Goal: Check status: Check status

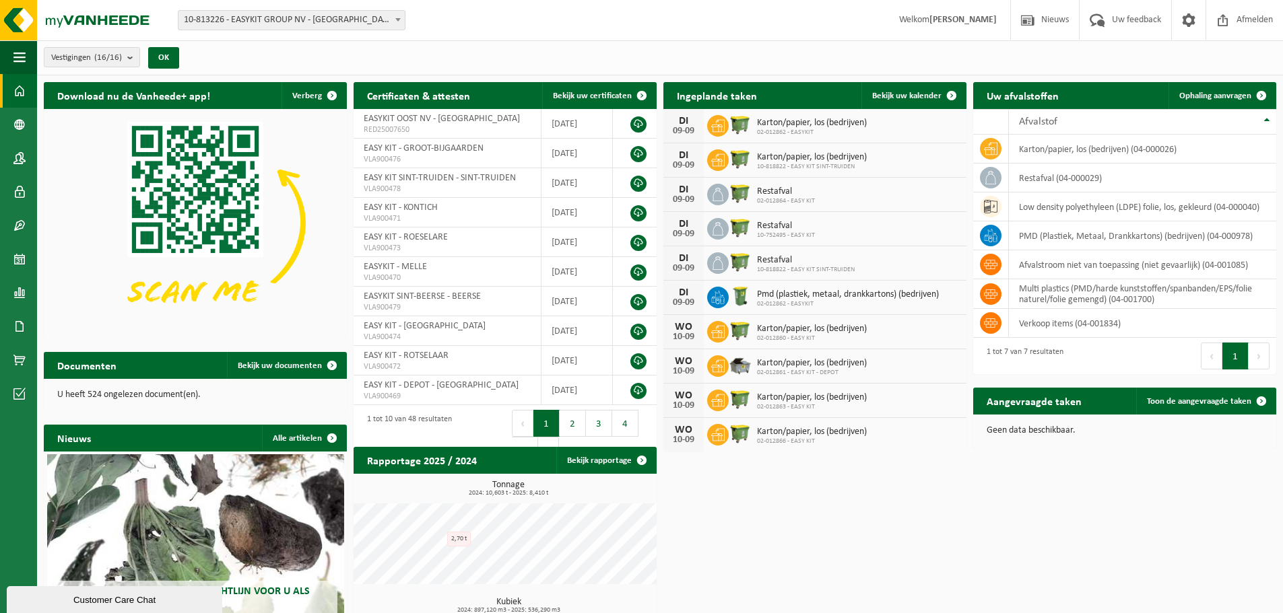
click at [282, 38] on div "Vestiging: 10-813226 - EASYKIT GROUP NV - ROTSELAAR 02-012861 - EASY KIT - DEPO…" at bounding box center [641, 20] width 1283 height 41
click at [279, 27] on span "10-813226 - EASYKIT GROUP NV - [GEOGRAPHIC_DATA]" at bounding box center [291, 20] width 226 height 19
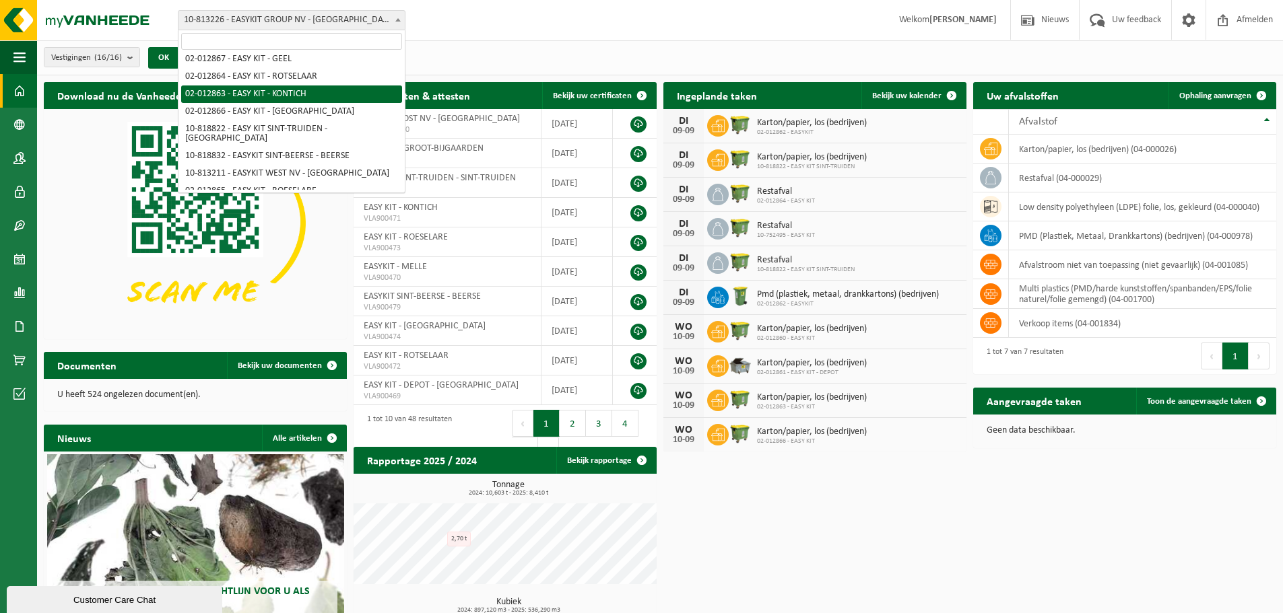
scroll to position [135, 0]
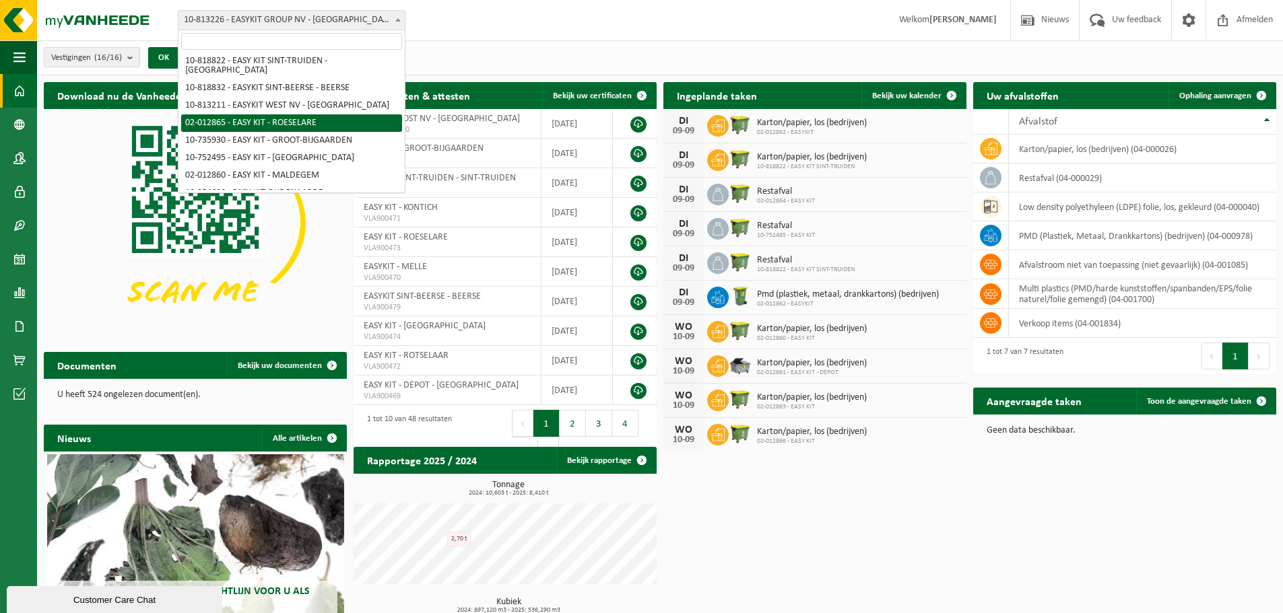
select select "3953"
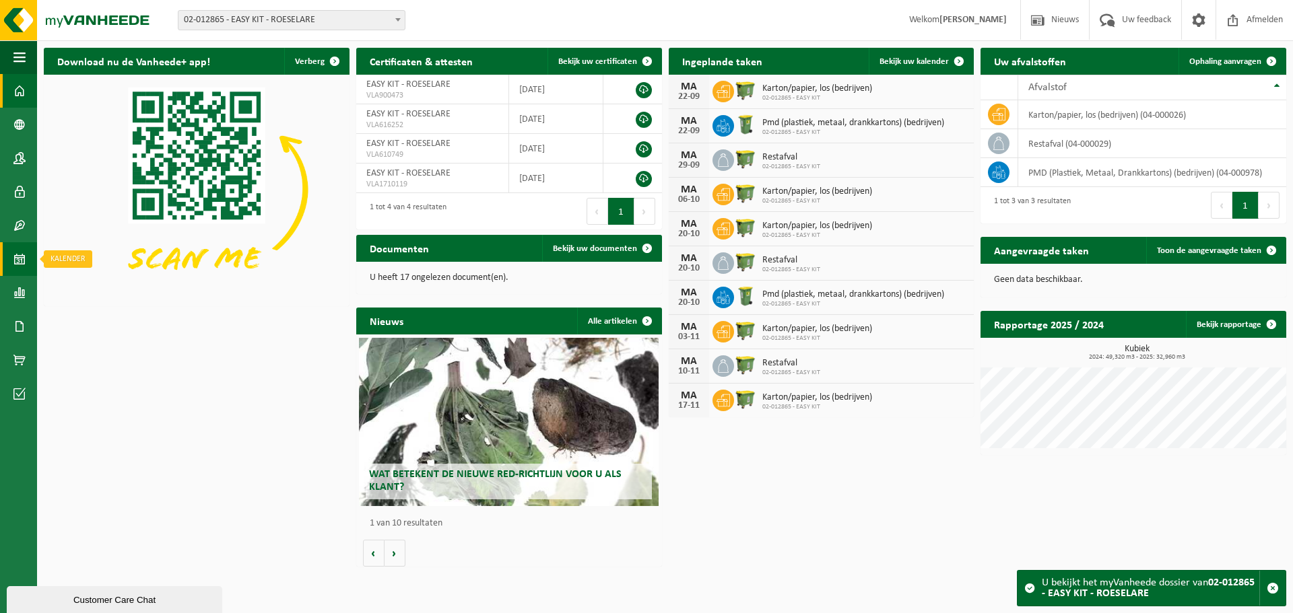
click at [13, 259] on link "Kalender" at bounding box center [18, 259] width 37 height 34
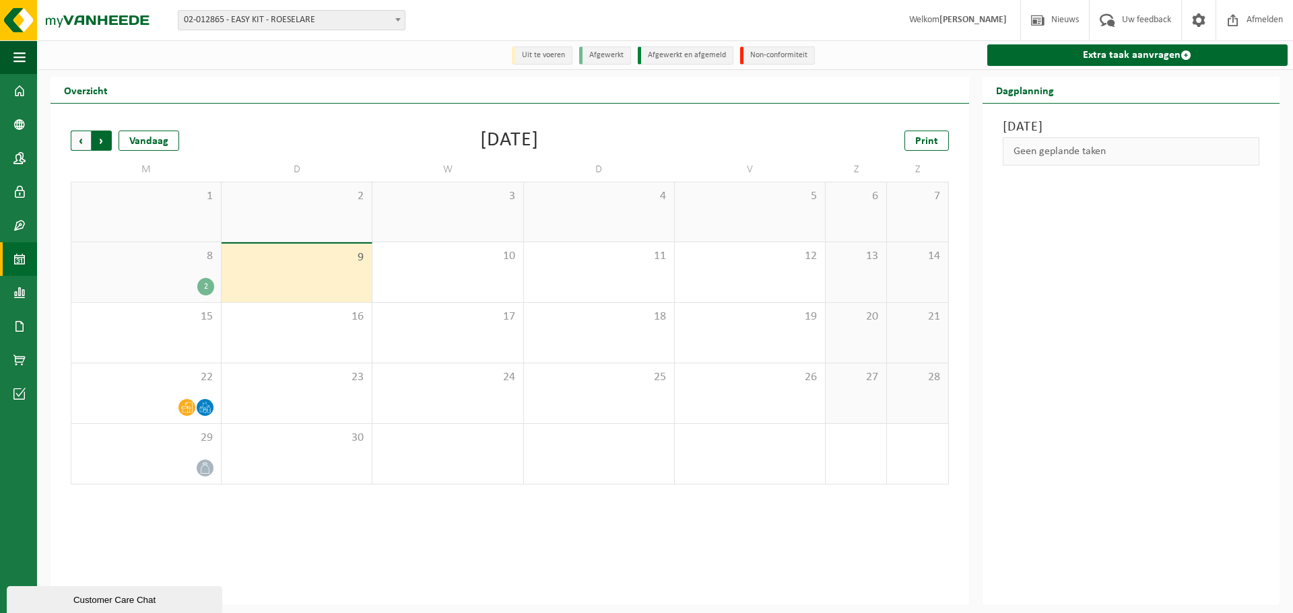
click at [84, 143] on span "Vorige" at bounding box center [81, 141] width 20 height 20
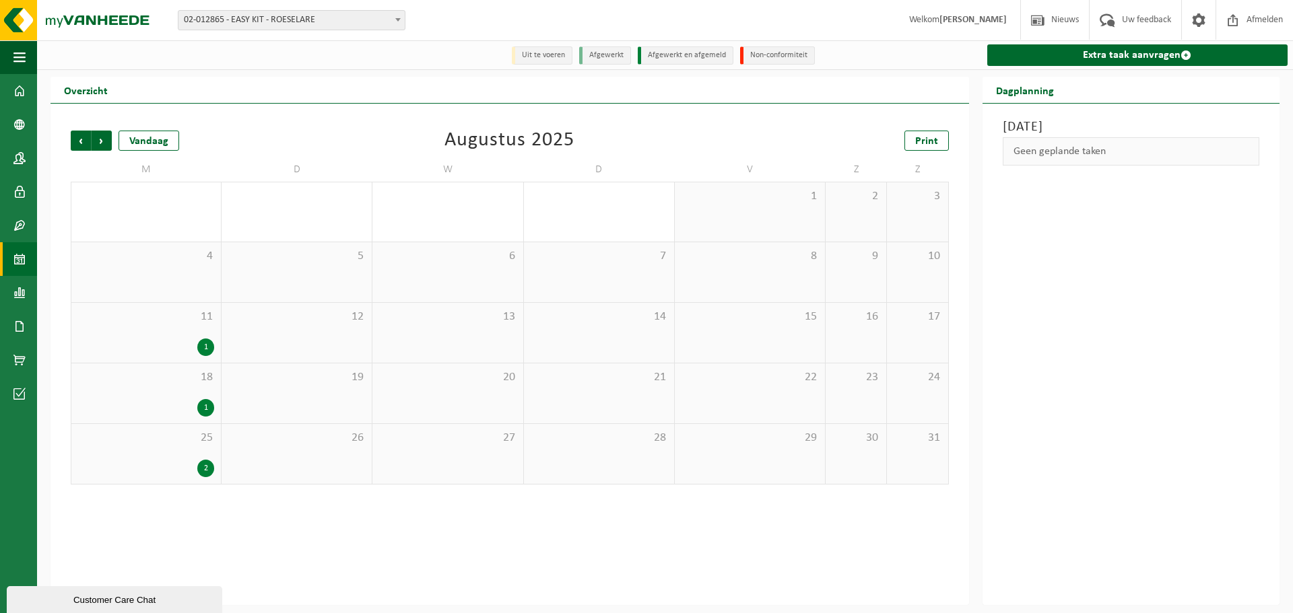
click at [169, 438] on span "25" at bounding box center [146, 438] width 136 height 15
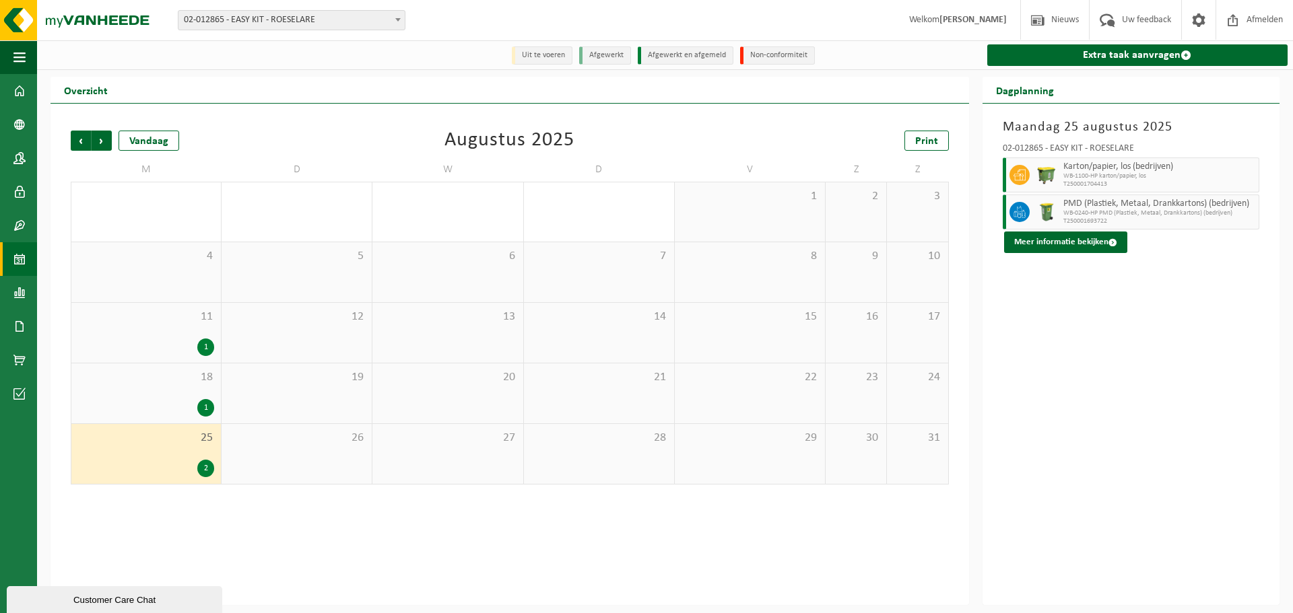
click at [145, 405] on div "1" at bounding box center [146, 408] width 136 height 18
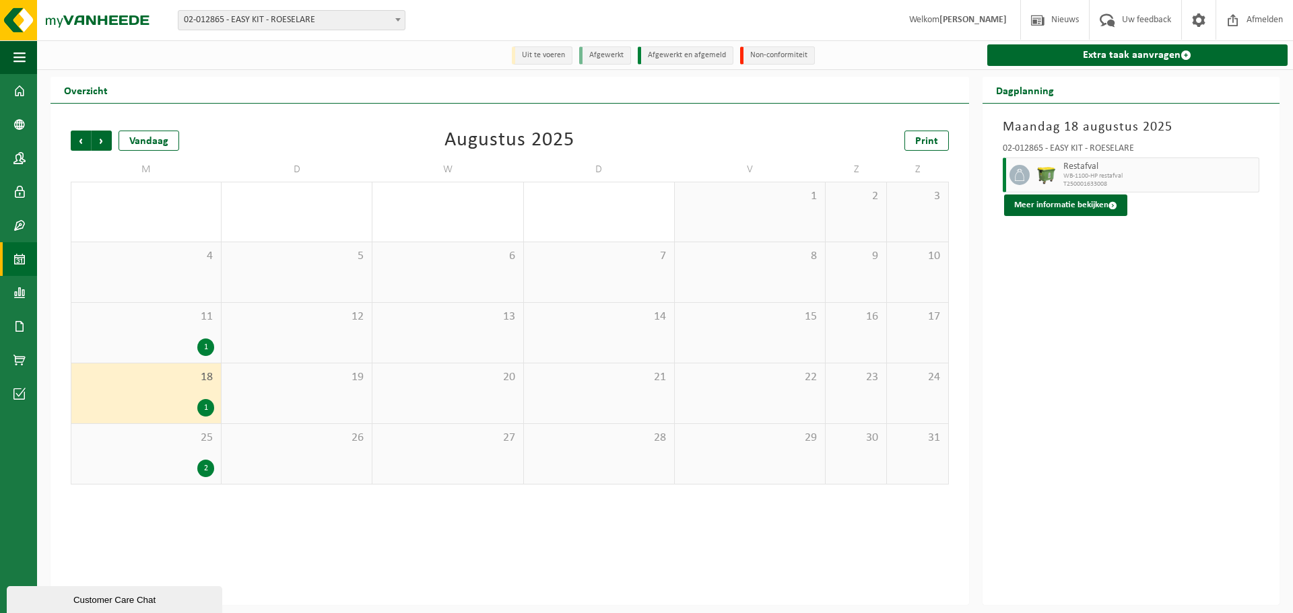
click at [147, 347] on div "1" at bounding box center [146, 348] width 136 height 18
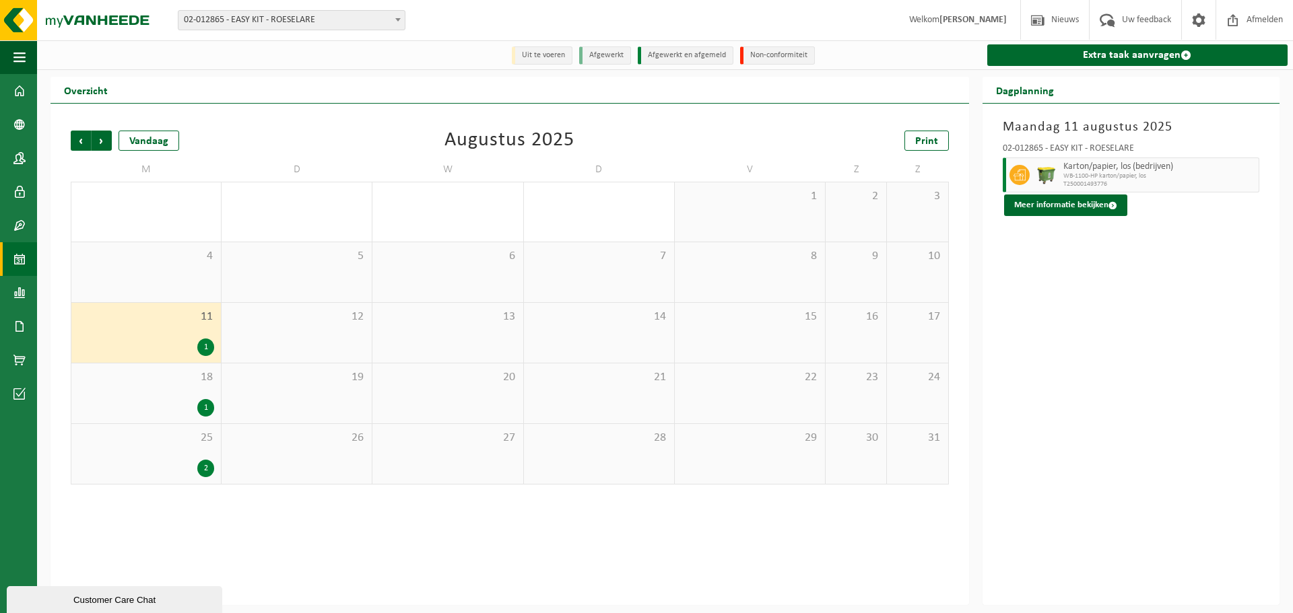
click at [312, 21] on span "02-012865 - EASY KIT - ROESELARE" at bounding box center [291, 20] width 226 height 19
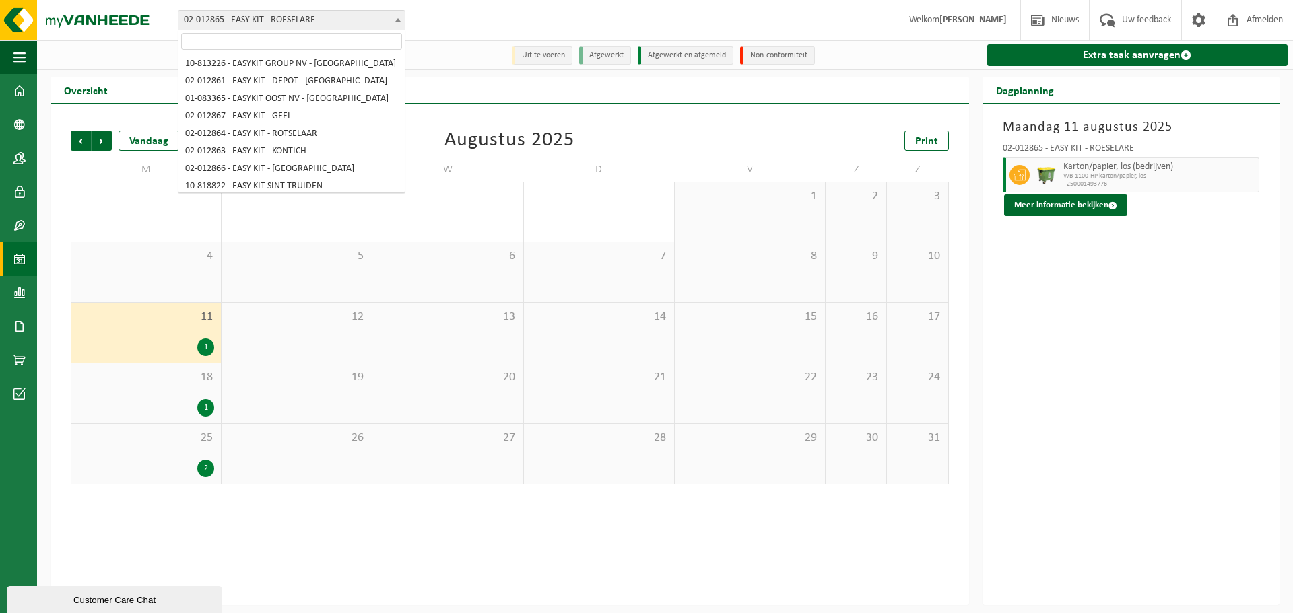
scroll to position [140, 0]
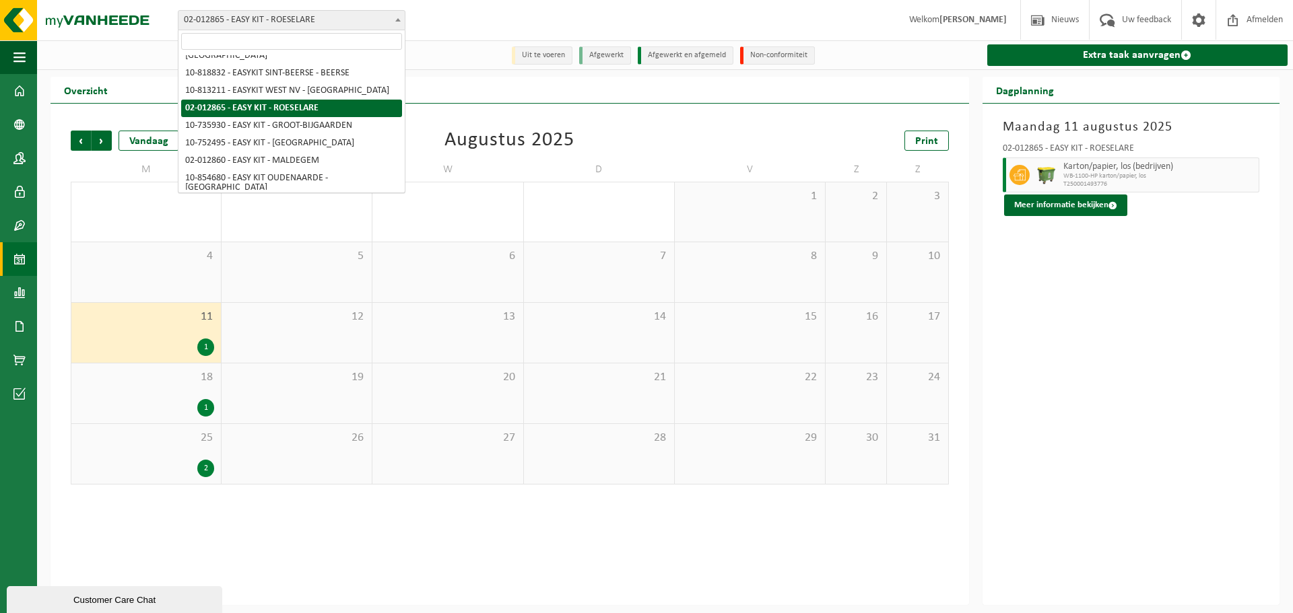
select select "3983"
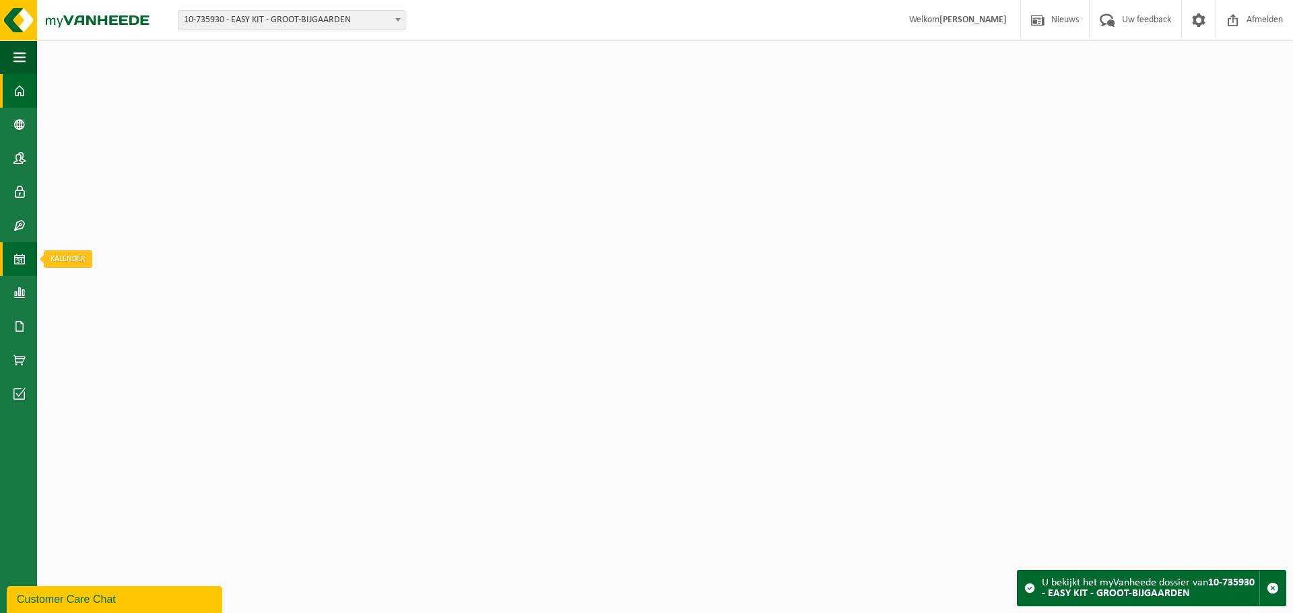
click at [9, 267] on link "Kalender" at bounding box center [18, 259] width 37 height 34
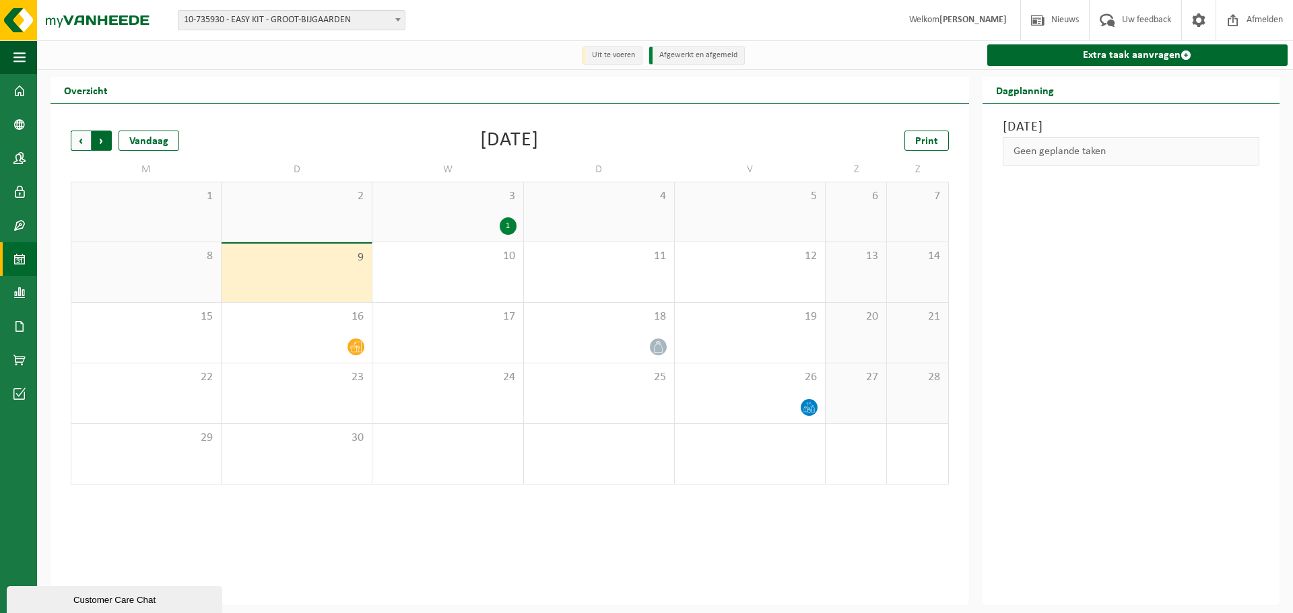
click at [79, 145] on span "Vorige" at bounding box center [81, 141] width 20 height 20
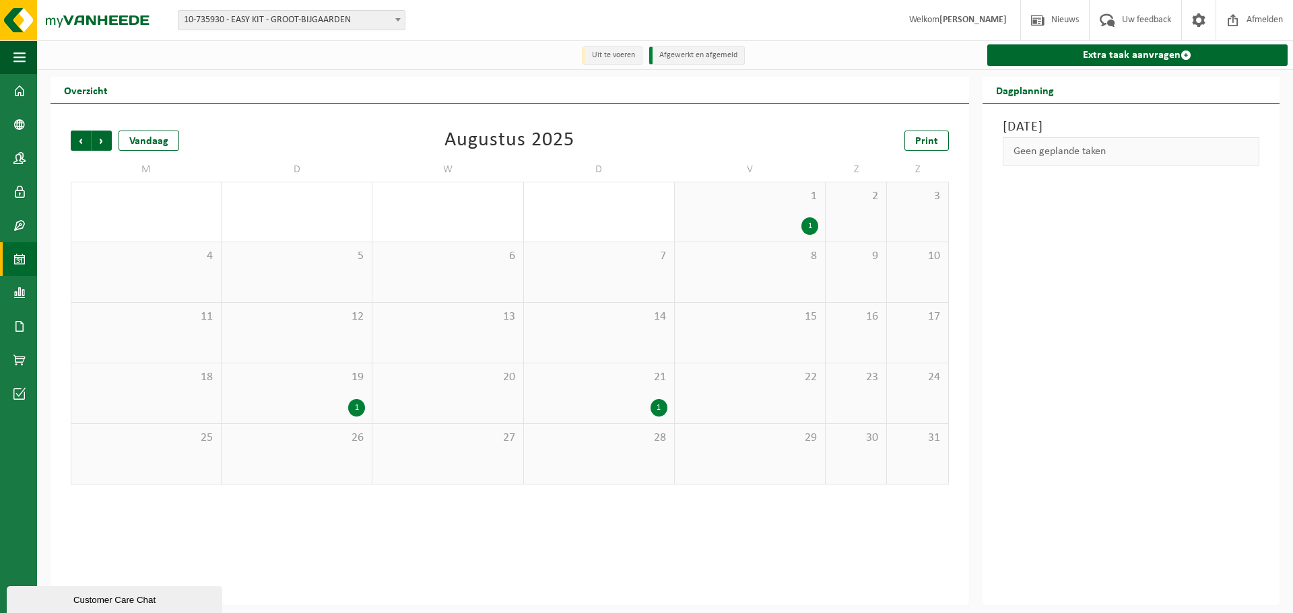
click at [241, 28] on span "10-735930 - EASY KIT - GROOT-BIJGAARDEN" at bounding box center [291, 20] width 226 height 19
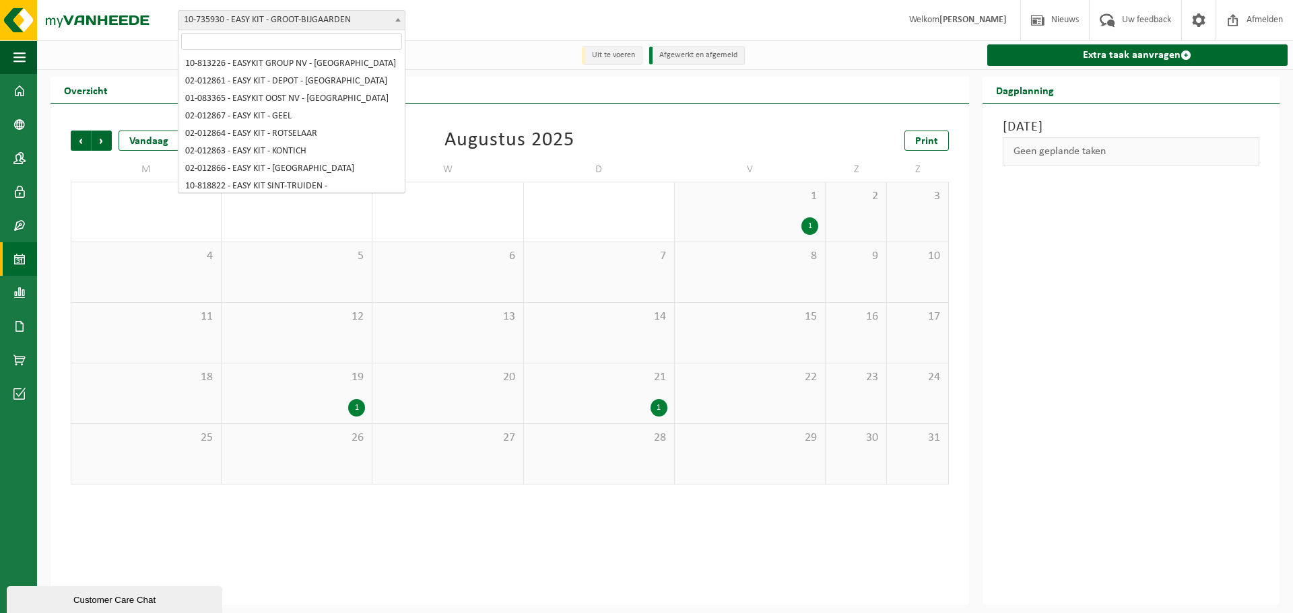
scroll to position [145, 0]
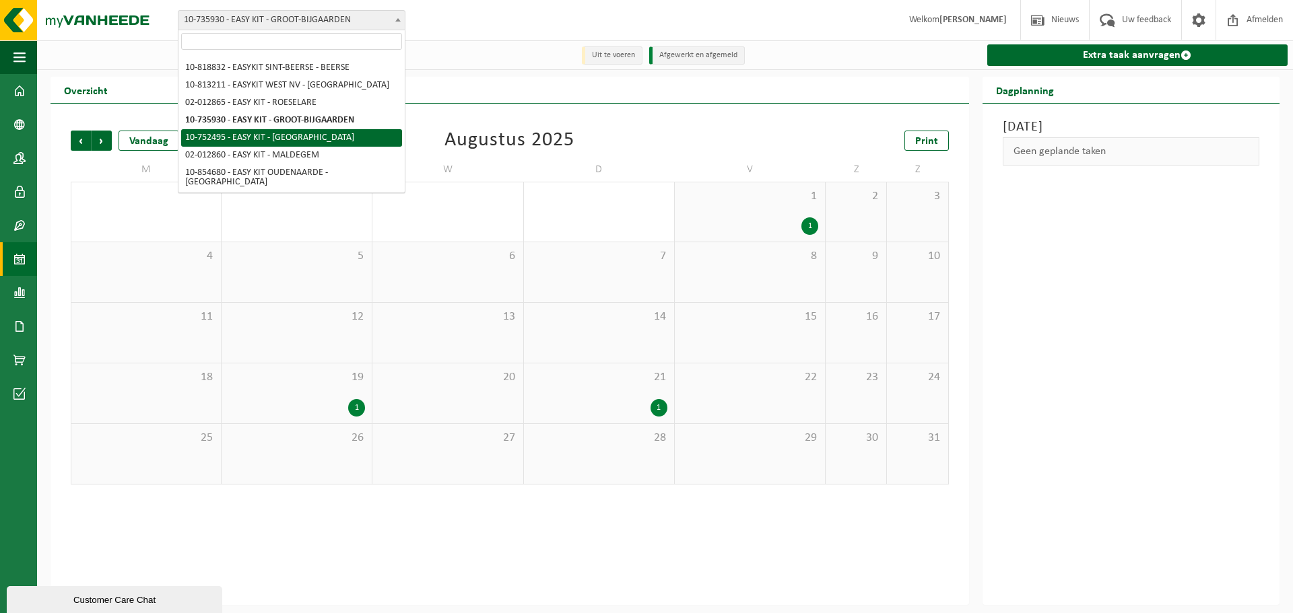
select select "7120"
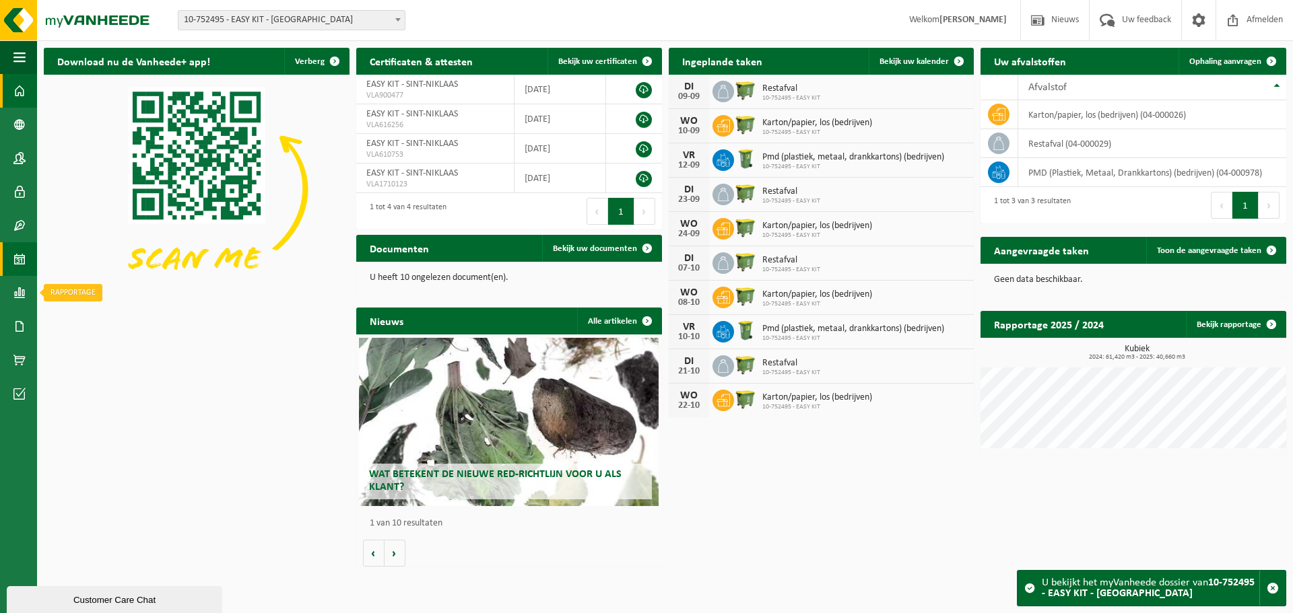
click at [7, 266] on link "Kalender" at bounding box center [18, 259] width 37 height 34
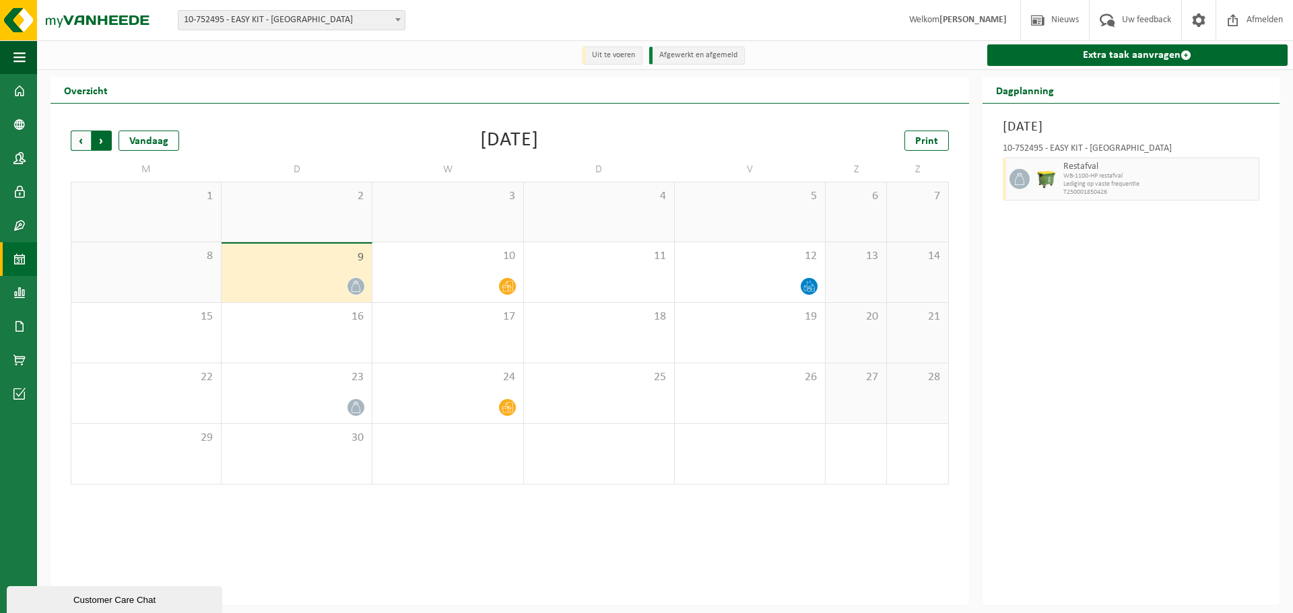
click at [75, 141] on span "Vorige" at bounding box center [81, 141] width 20 height 20
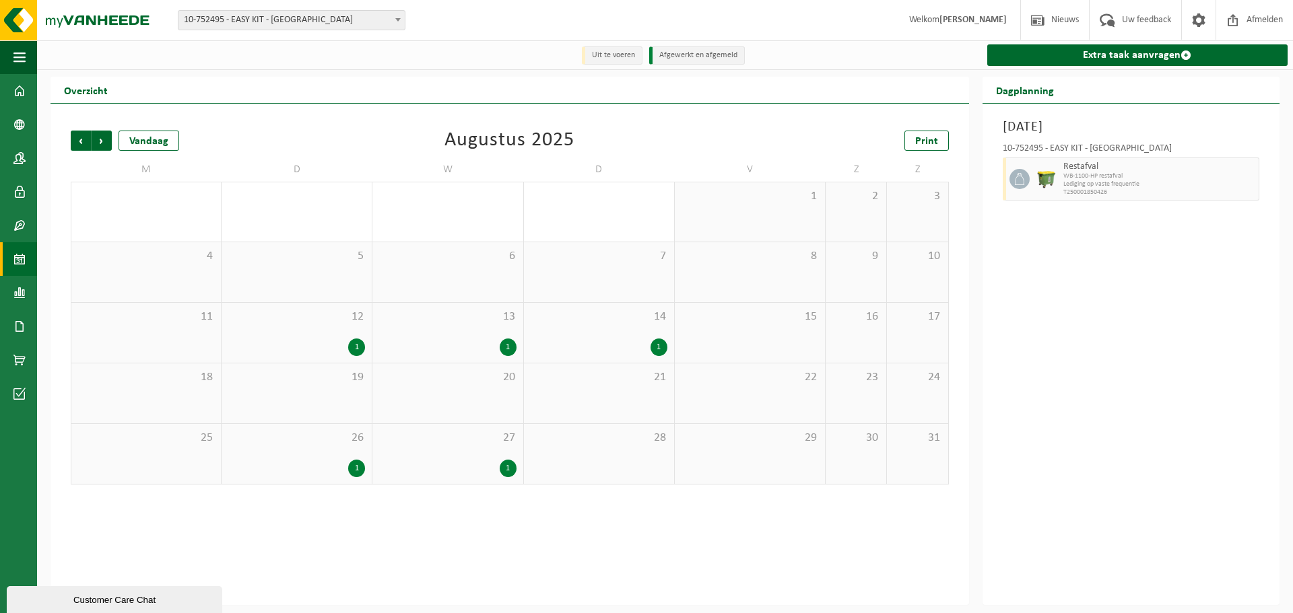
click at [302, 26] on span "10-752495 - EASY KIT - [GEOGRAPHIC_DATA]" at bounding box center [291, 20] width 226 height 19
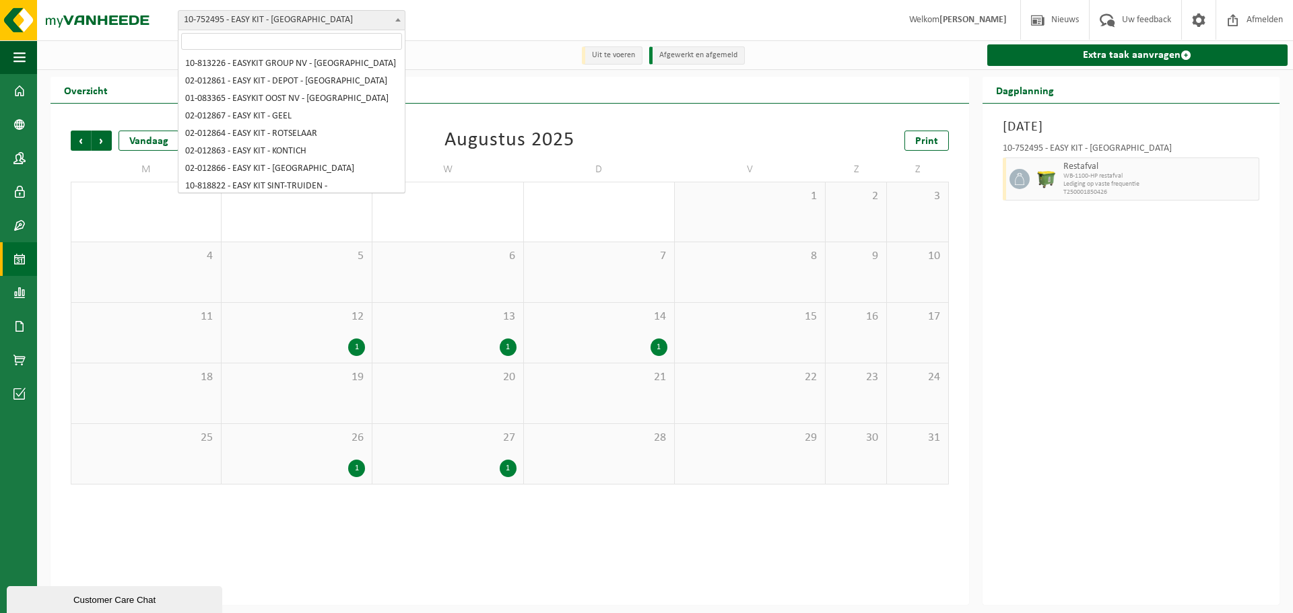
scroll to position [145, 0]
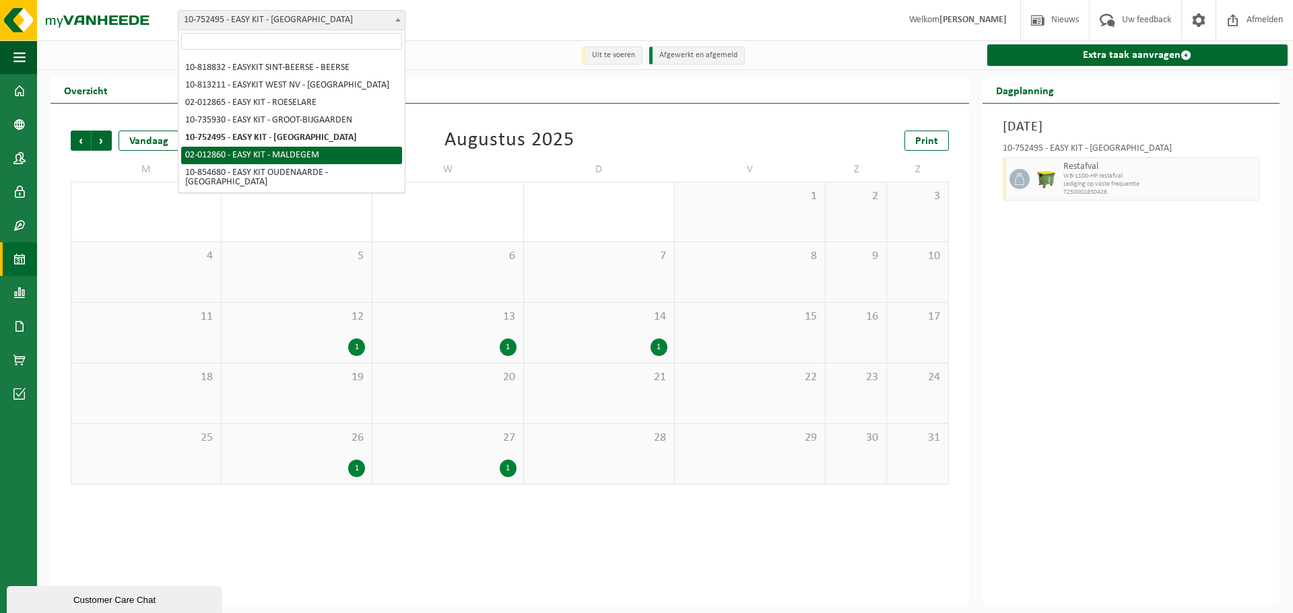
select select "3948"
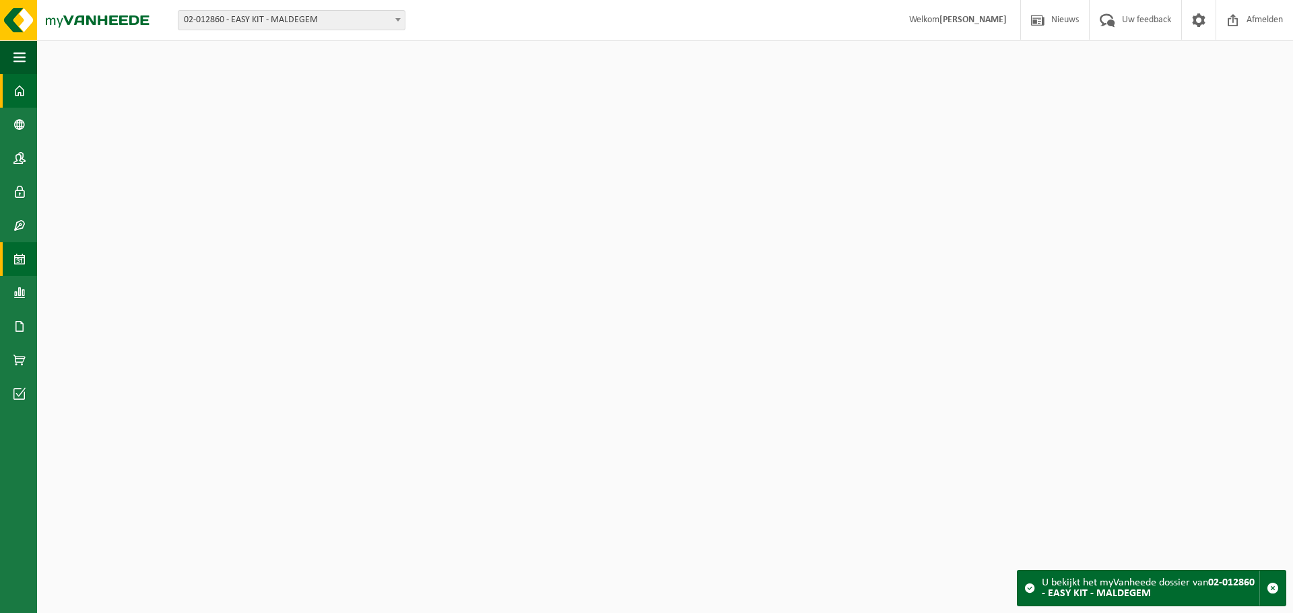
click at [0, 269] on link "Kalender" at bounding box center [18, 259] width 37 height 34
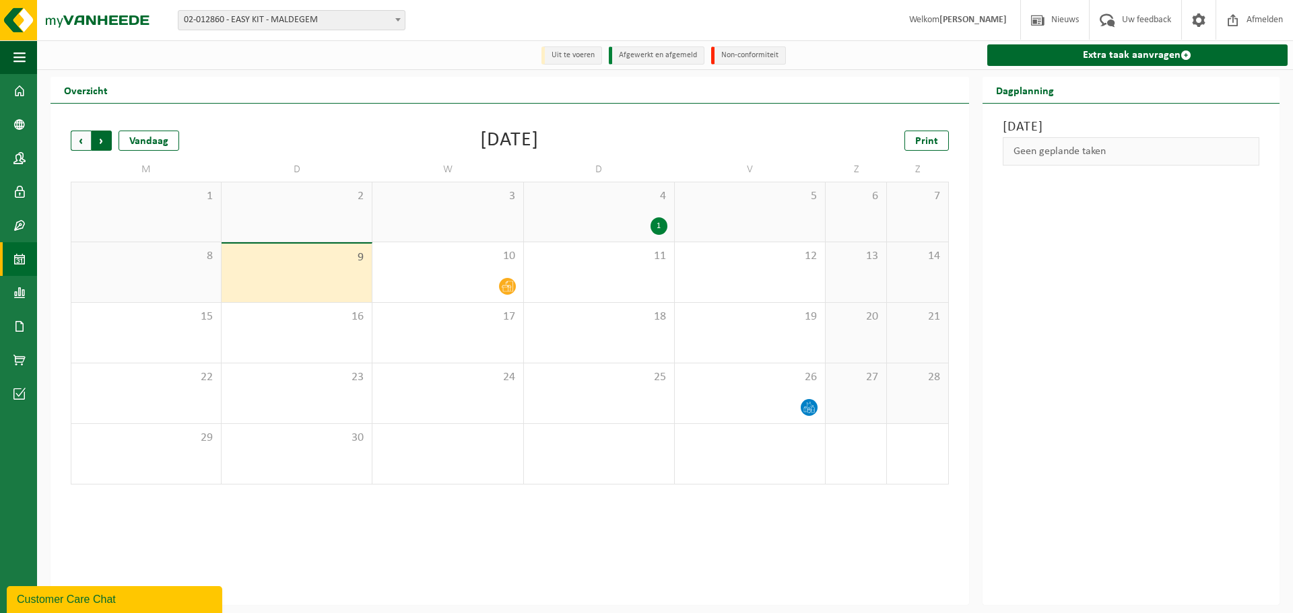
click at [81, 138] on span "Vorige" at bounding box center [81, 141] width 20 height 20
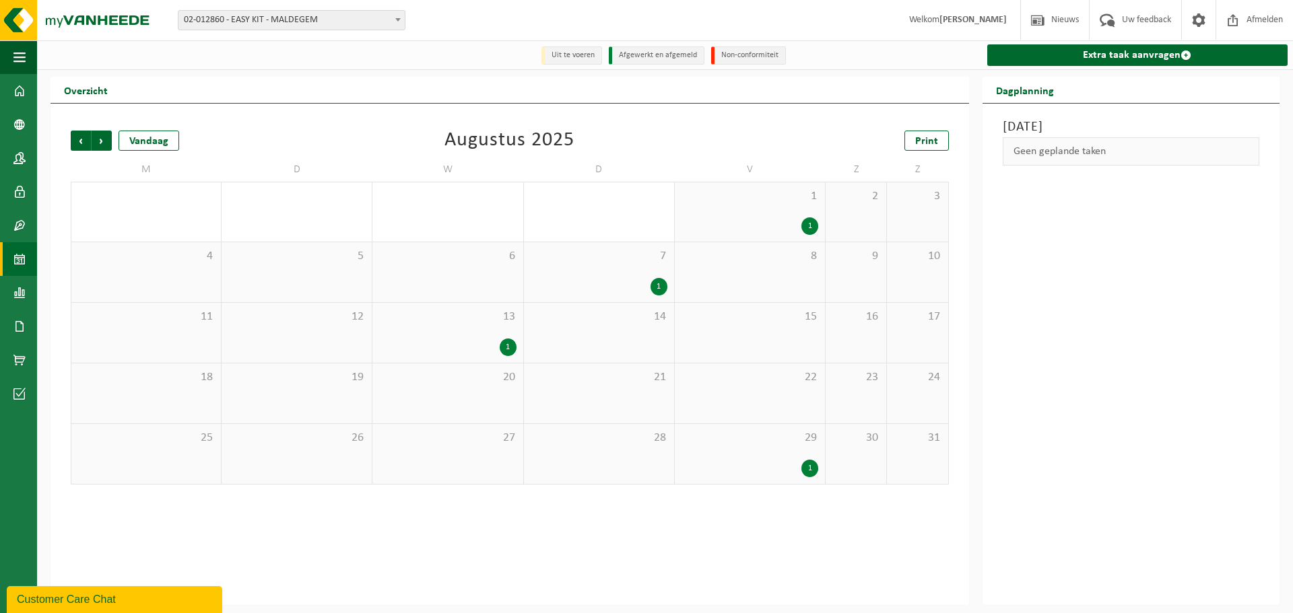
click at [294, 20] on span "02-012860 - EASY KIT - MALDEGEM" at bounding box center [291, 20] width 226 height 19
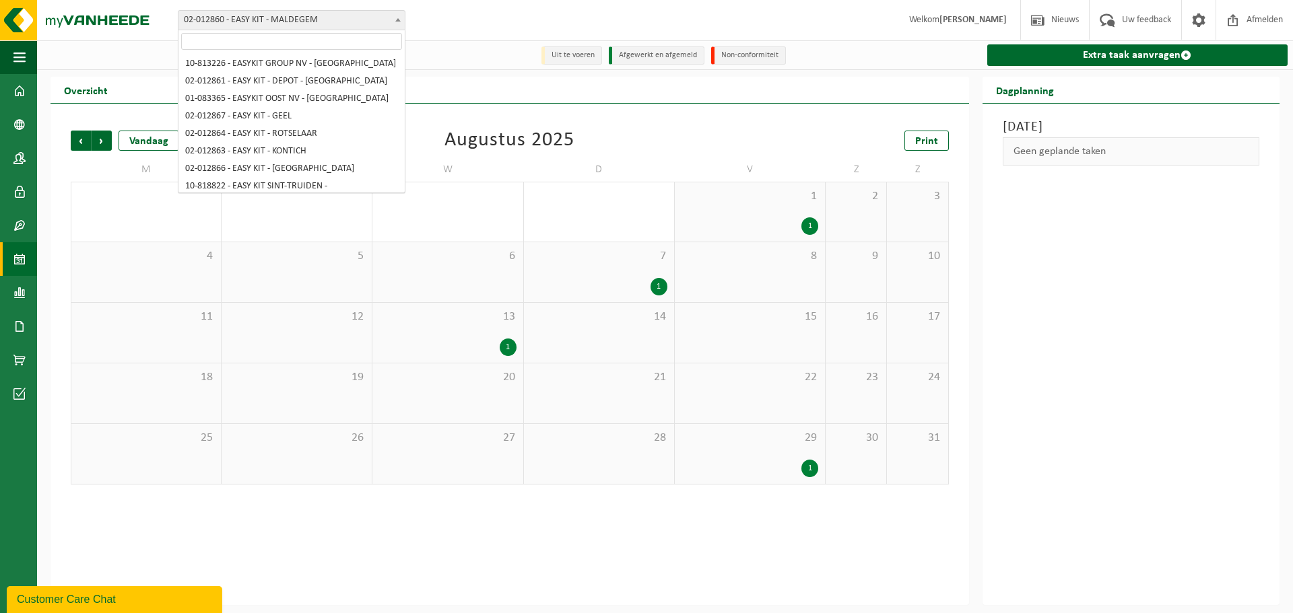
scroll to position [145, 0]
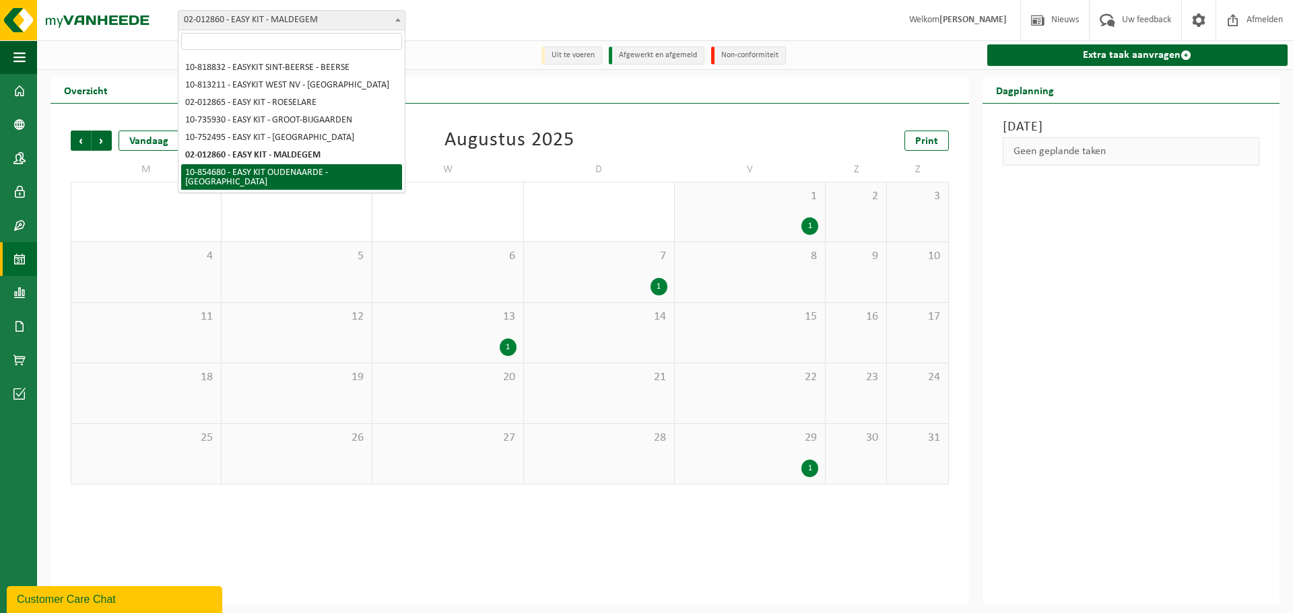
select select "97994"
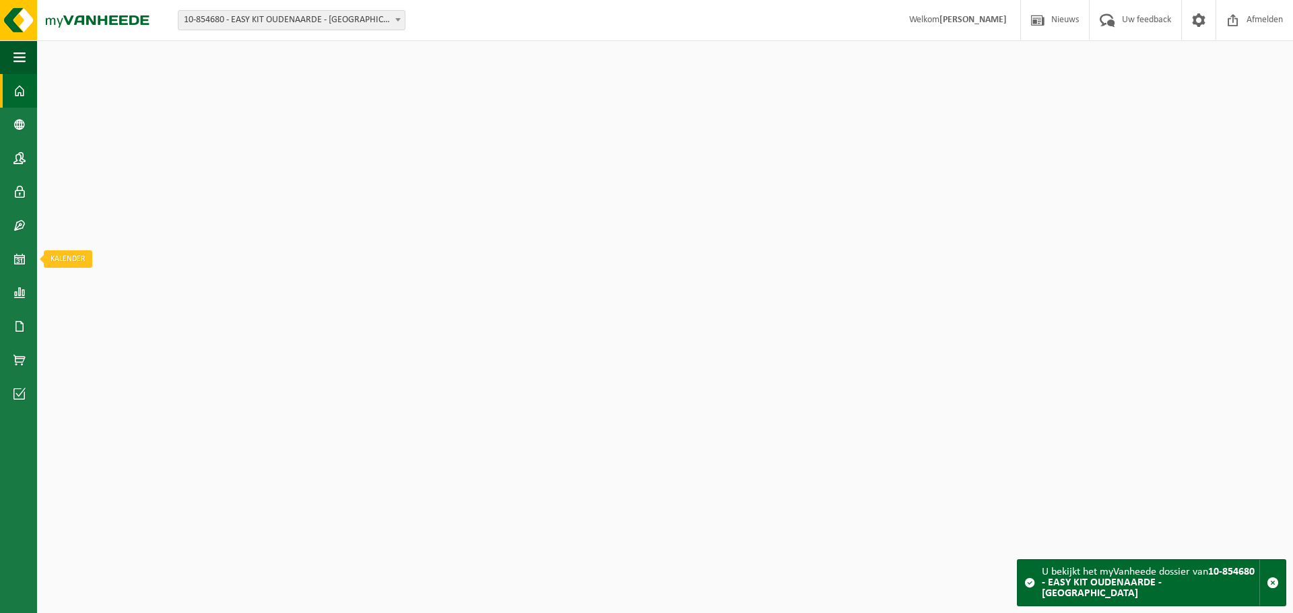
click at [26, 263] on link "Kalender" at bounding box center [18, 259] width 37 height 34
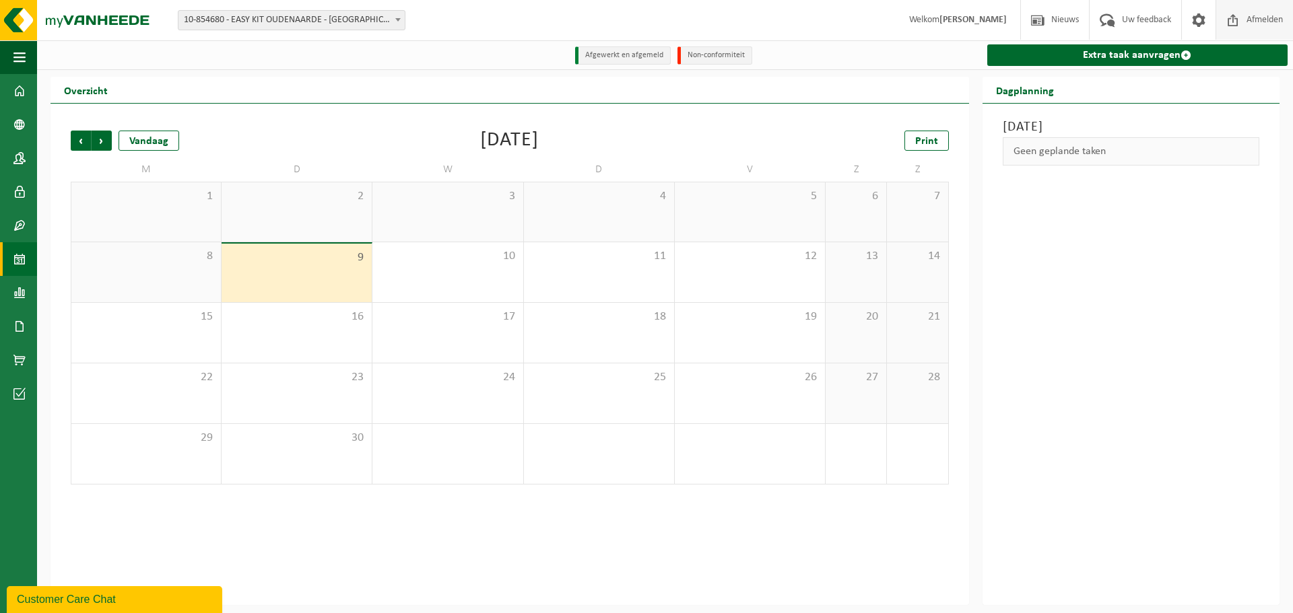
drag, startPoint x: 1269, startPoint y: 24, endPoint x: 1238, endPoint y: 38, distance: 33.7
click at [1269, 24] on span "Afmelden" at bounding box center [1264, 20] width 43 height 40
